Goal: Information Seeking & Learning: Learn about a topic

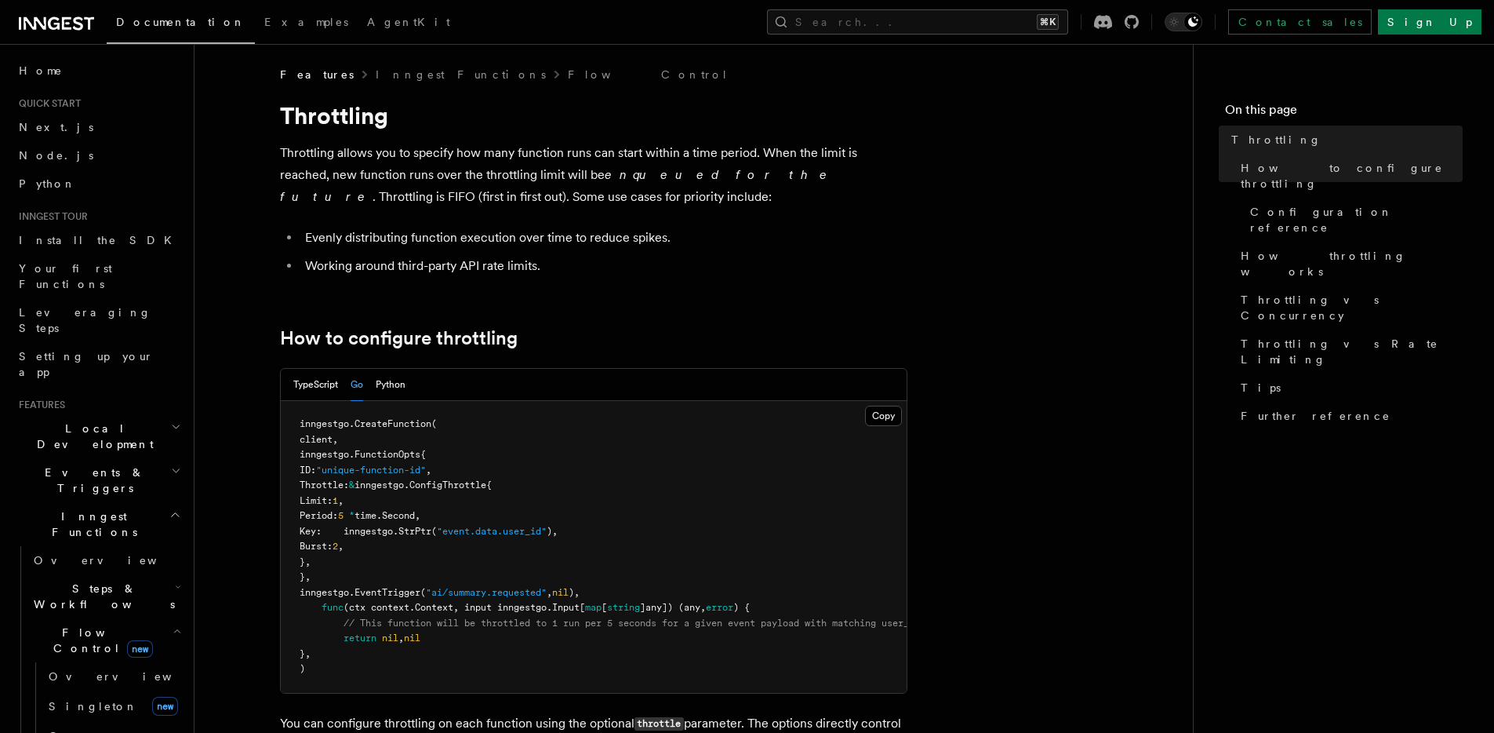
scroll to position [3, 0]
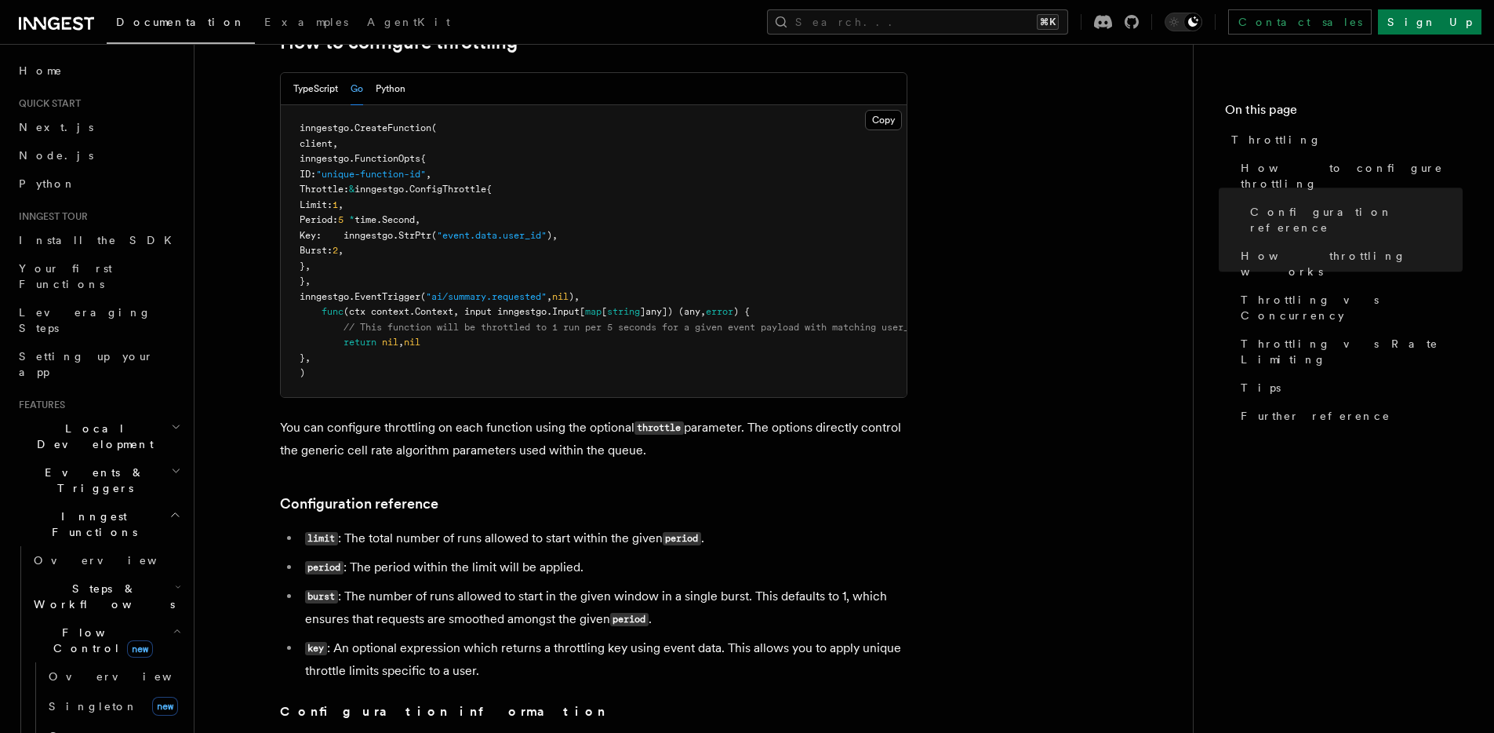
scroll to position [0, 0]
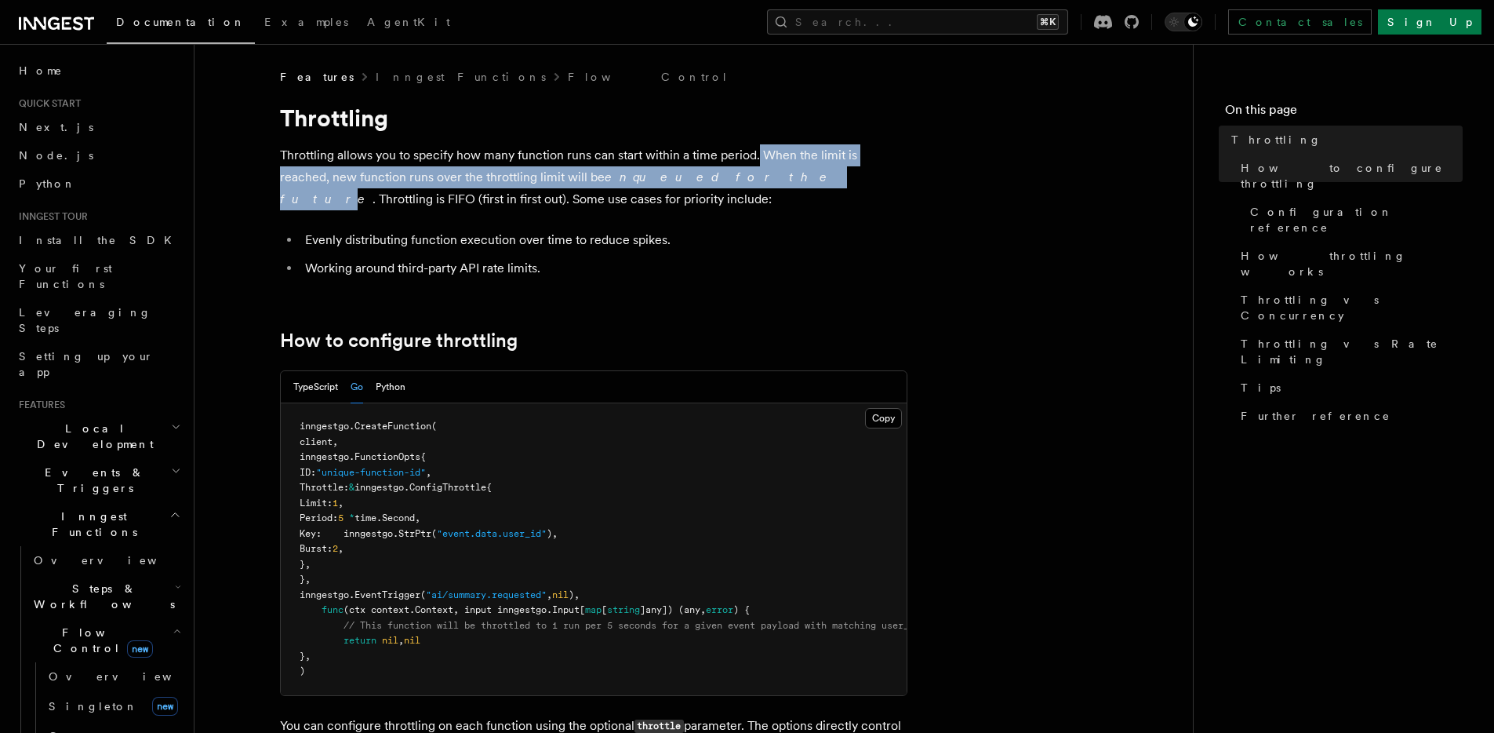
drag, startPoint x: 759, startPoint y: 151, endPoint x: 675, endPoint y: 180, distance: 89.5
click at [675, 180] on p "Throttling allows you to specify how many function runs can start within a time…" at bounding box center [593, 177] width 627 height 66
click at [673, 180] on em "enqueued for the future" at bounding box center [557, 187] width 555 height 37
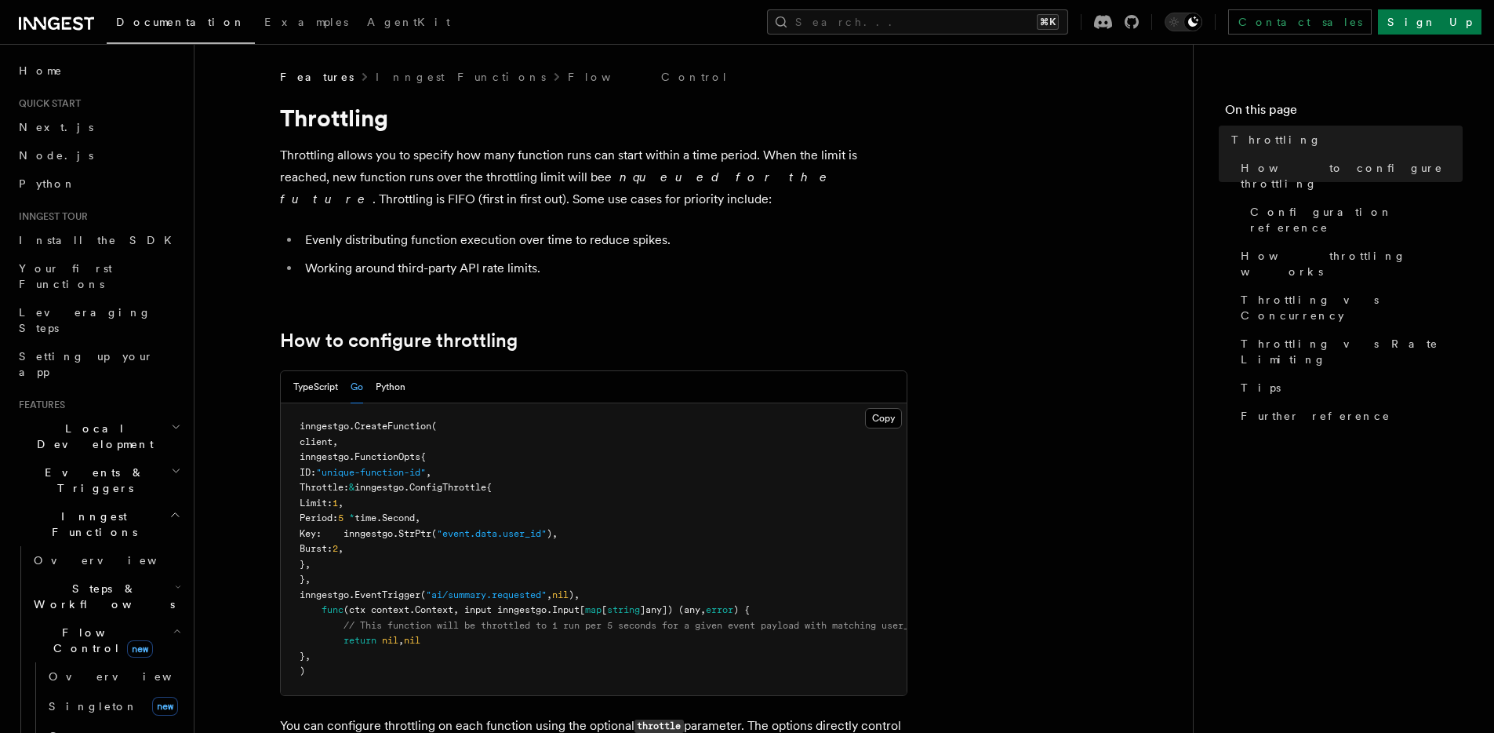
click at [666, 175] on em "enqueued for the future" at bounding box center [557, 187] width 555 height 37
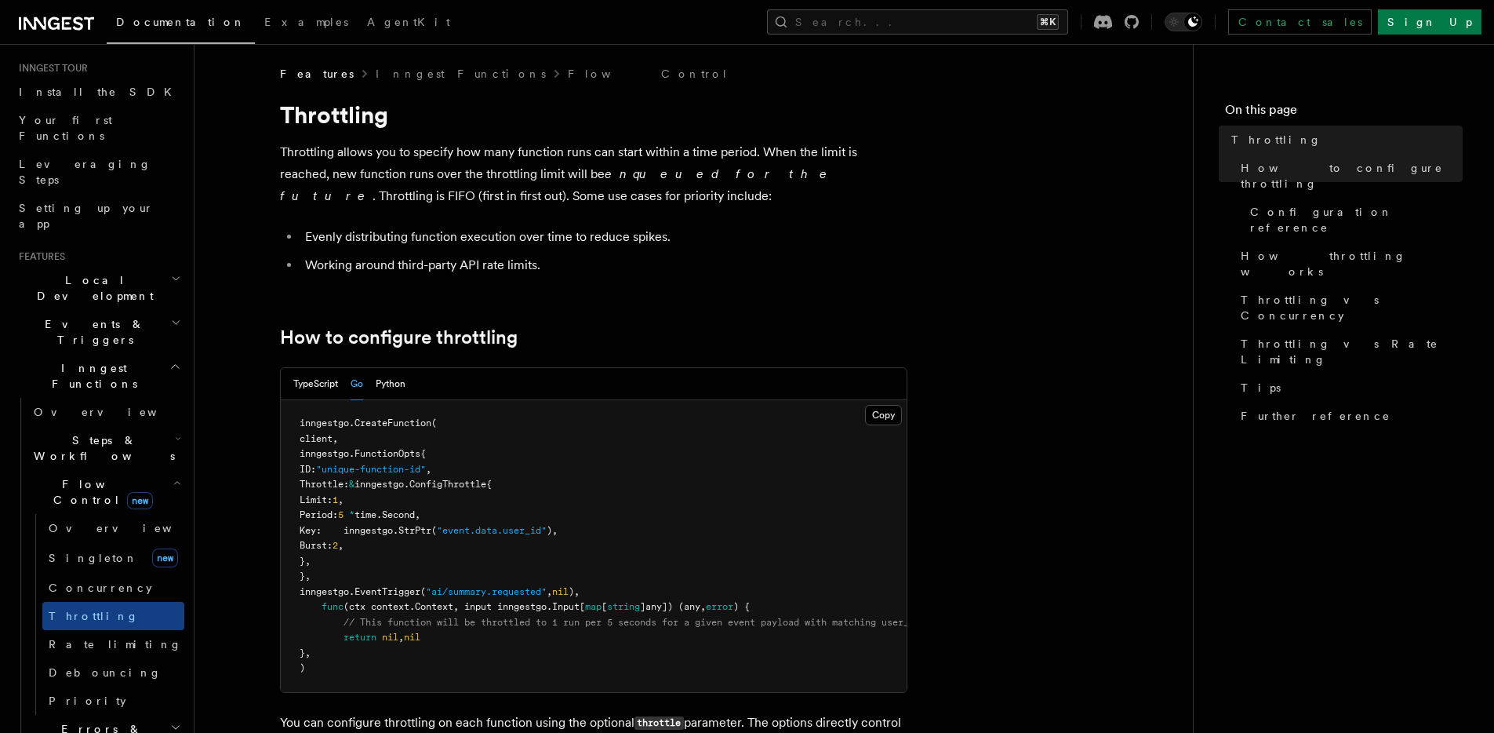
scroll to position [121, 0]
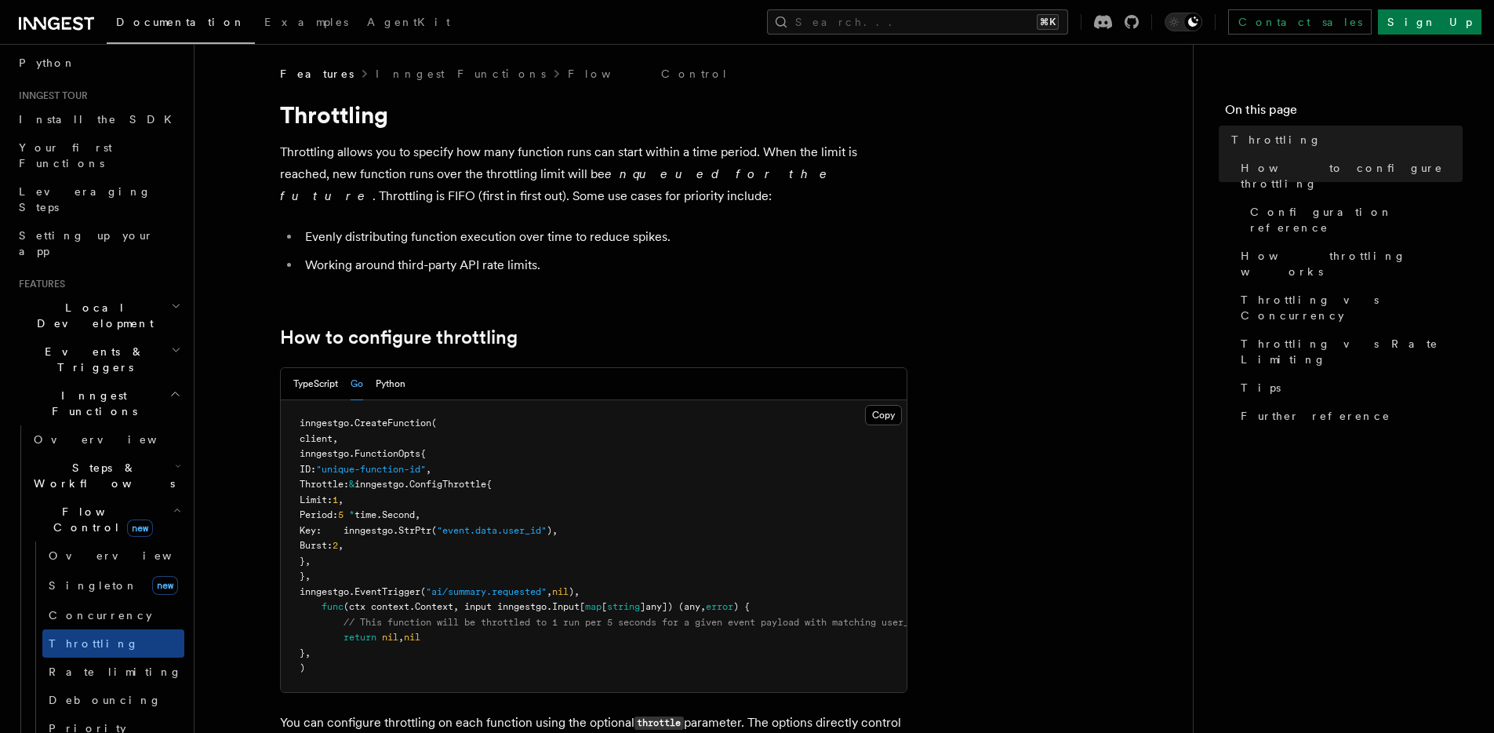
click at [94, 460] on span "Steps & Workflows" at bounding box center [100, 475] width 147 height 31
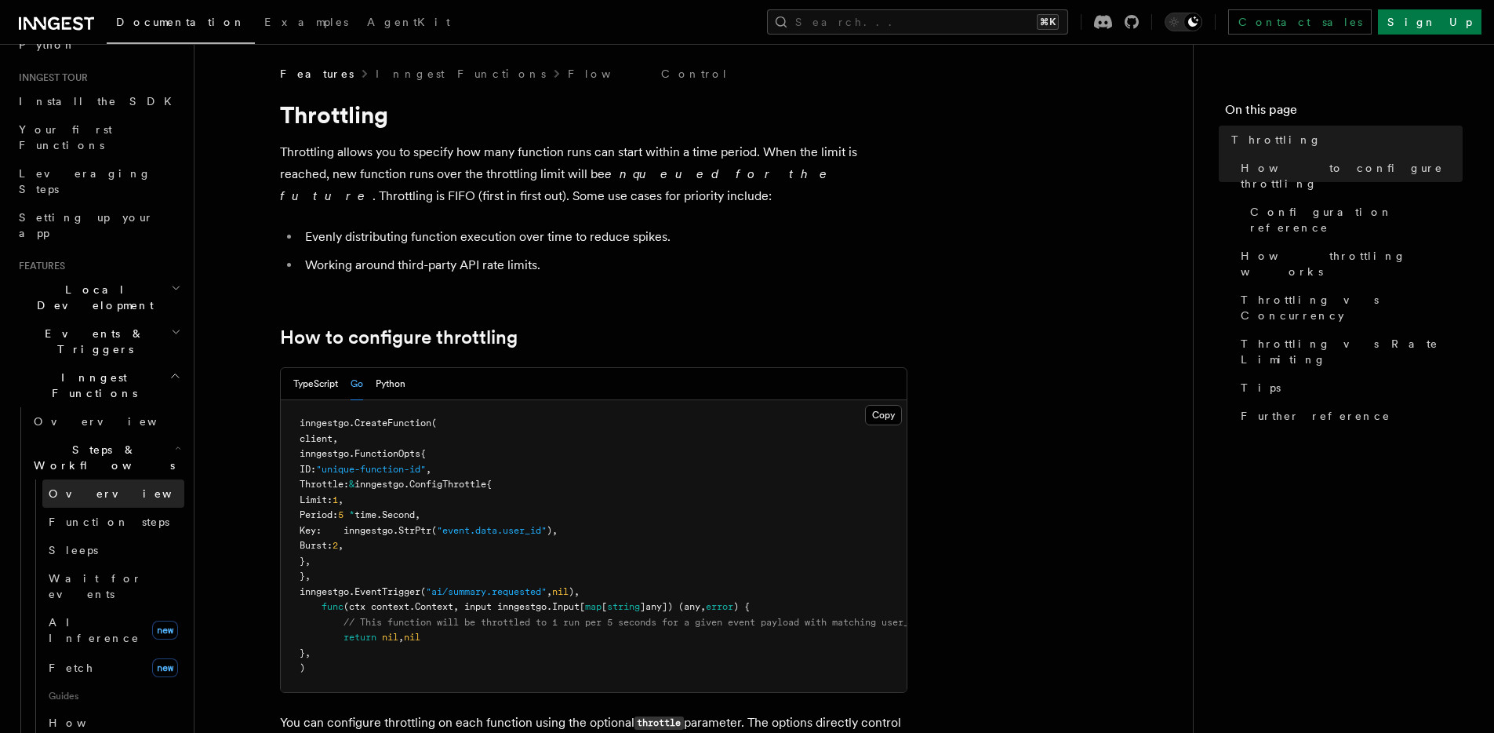
scroll to position [134, 0]
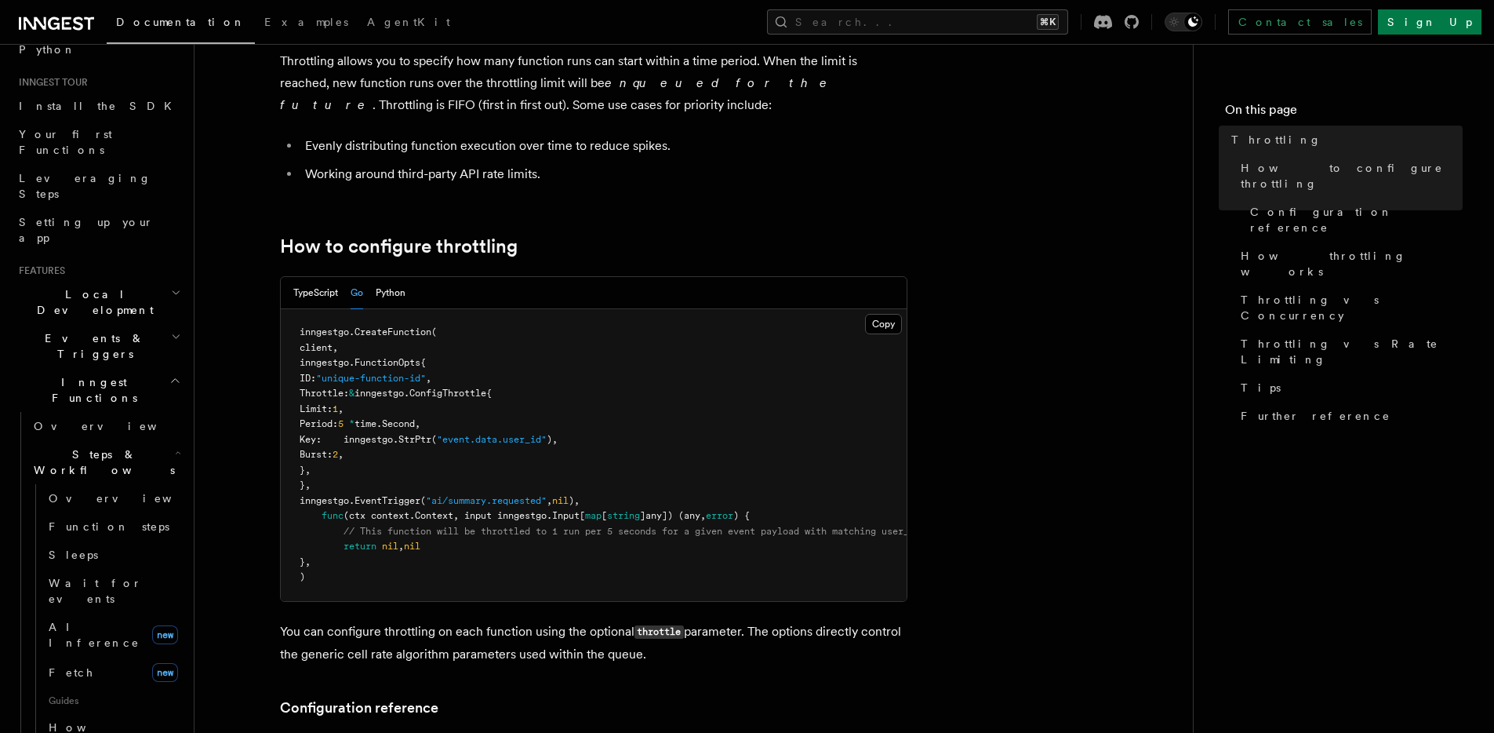
scroll to position [95, 0]
click at [333, 451] on span "Burst:" at bounding box center [316, 453] width 33 height 11
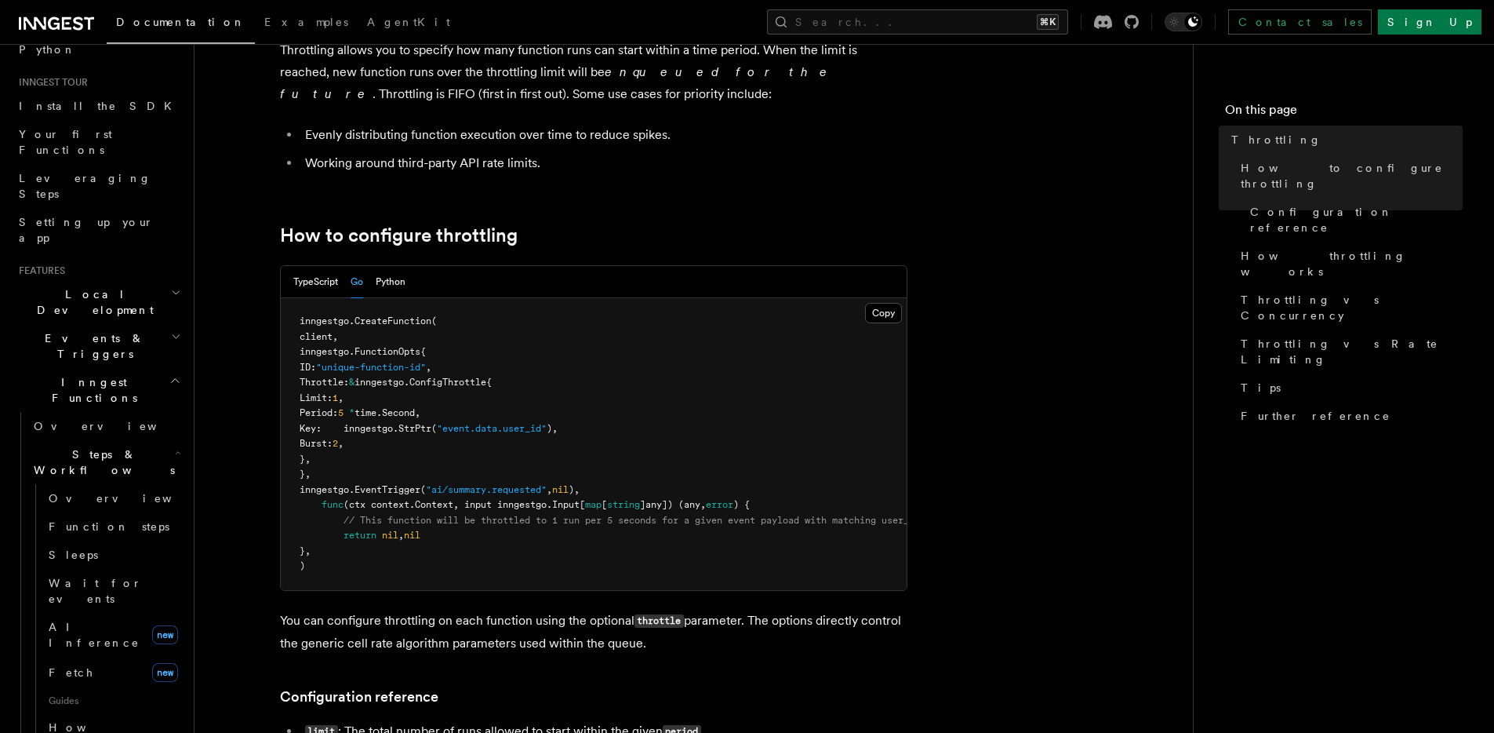
scroll to position [107, 0]
click at [464, 484] on span ""ai/summary.requested"" at bounding box center [486, 487] width 121 height 11
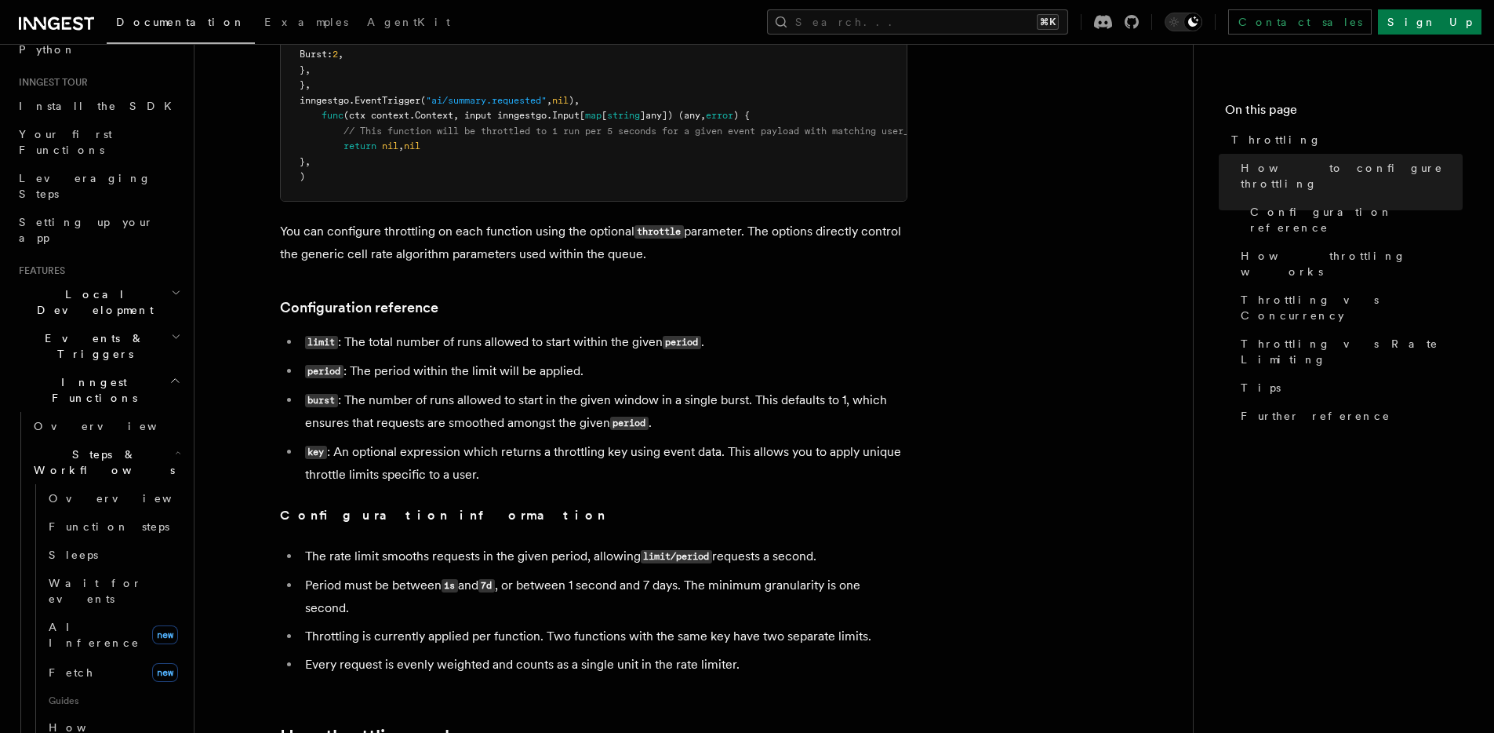
scroll to position [497, 0]
